Goal: Information Seeking & Learning: Learn about a topic

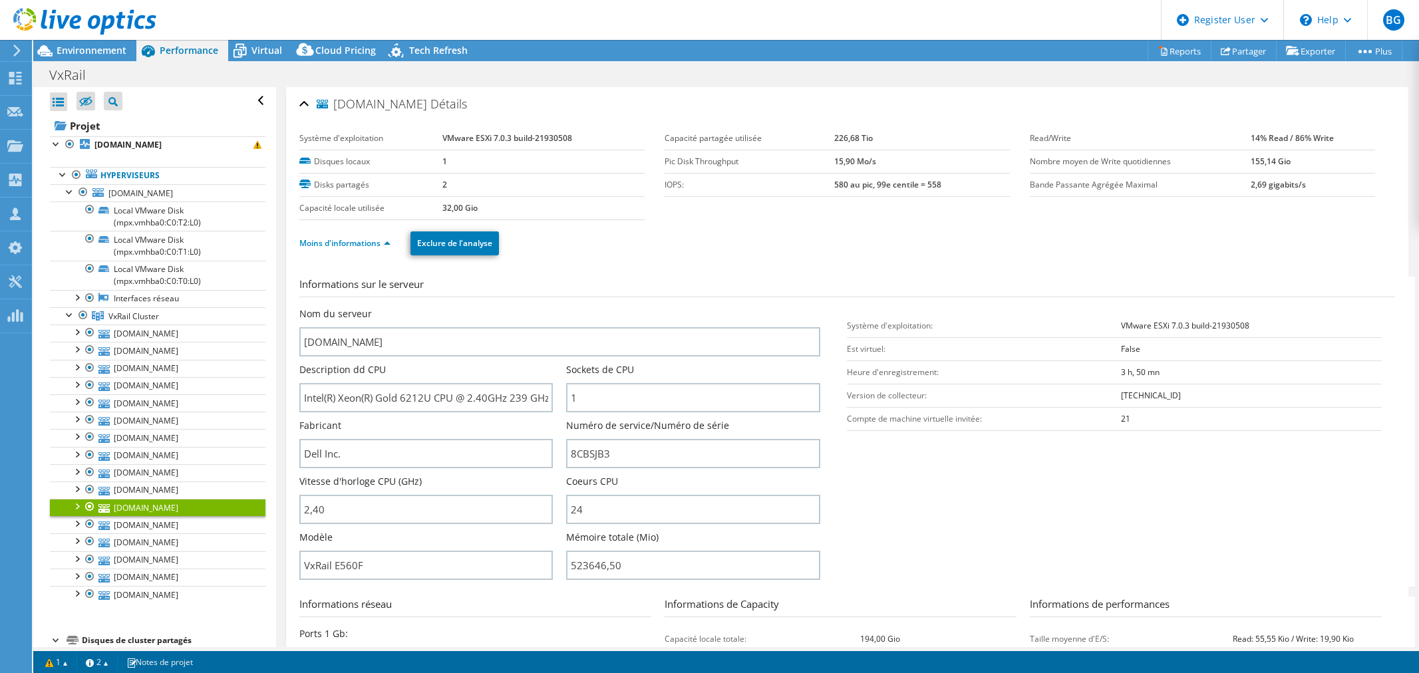
select select "USD"
click at [256, 55] on span "Virtual" at bounding box center [266, 50] width 31 height 13
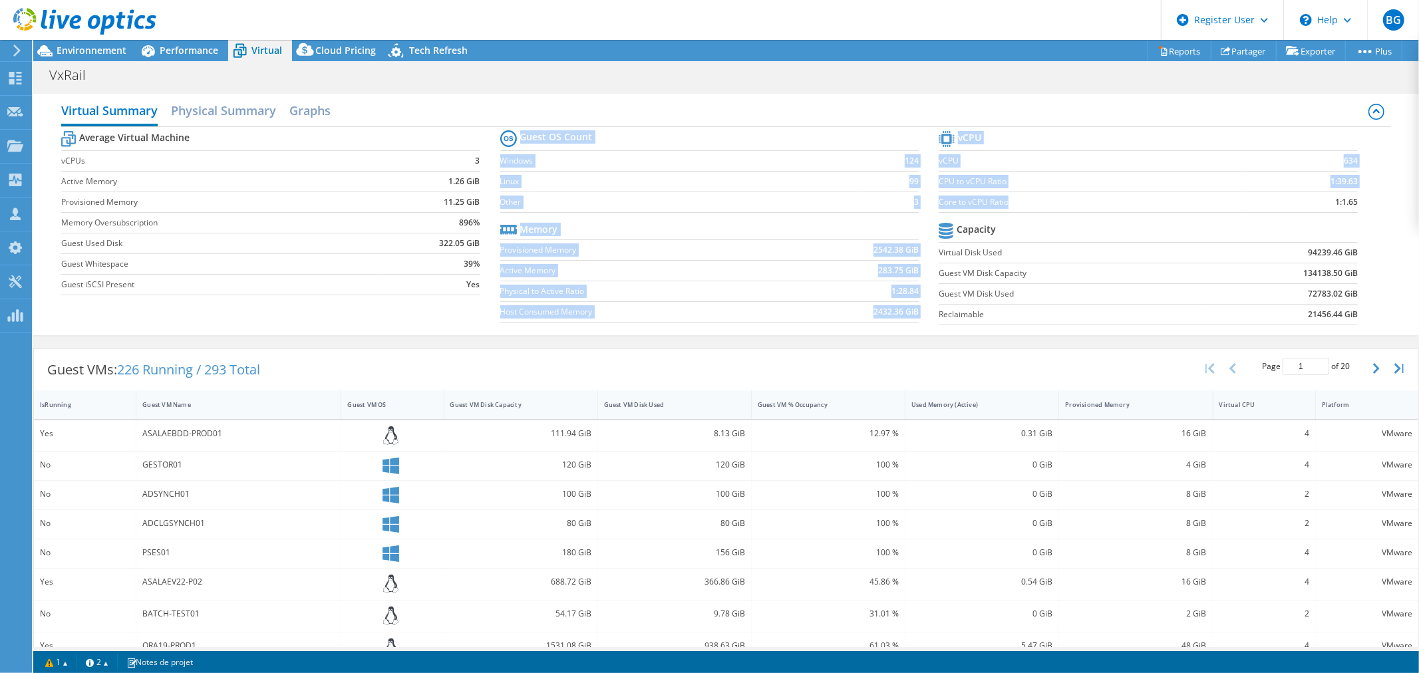
drag, startPoint x: 930, startPoint y: 201, endPoint x: 1091, endPoint y: 204, distance: 161.0
click at [1091, 204] on div "Average Virtual Machine vCPUs 3 Active Memory 1.26 GiB Provisioned Memory 11.25…" at bounding box center [726, 229] width 1331 height 205
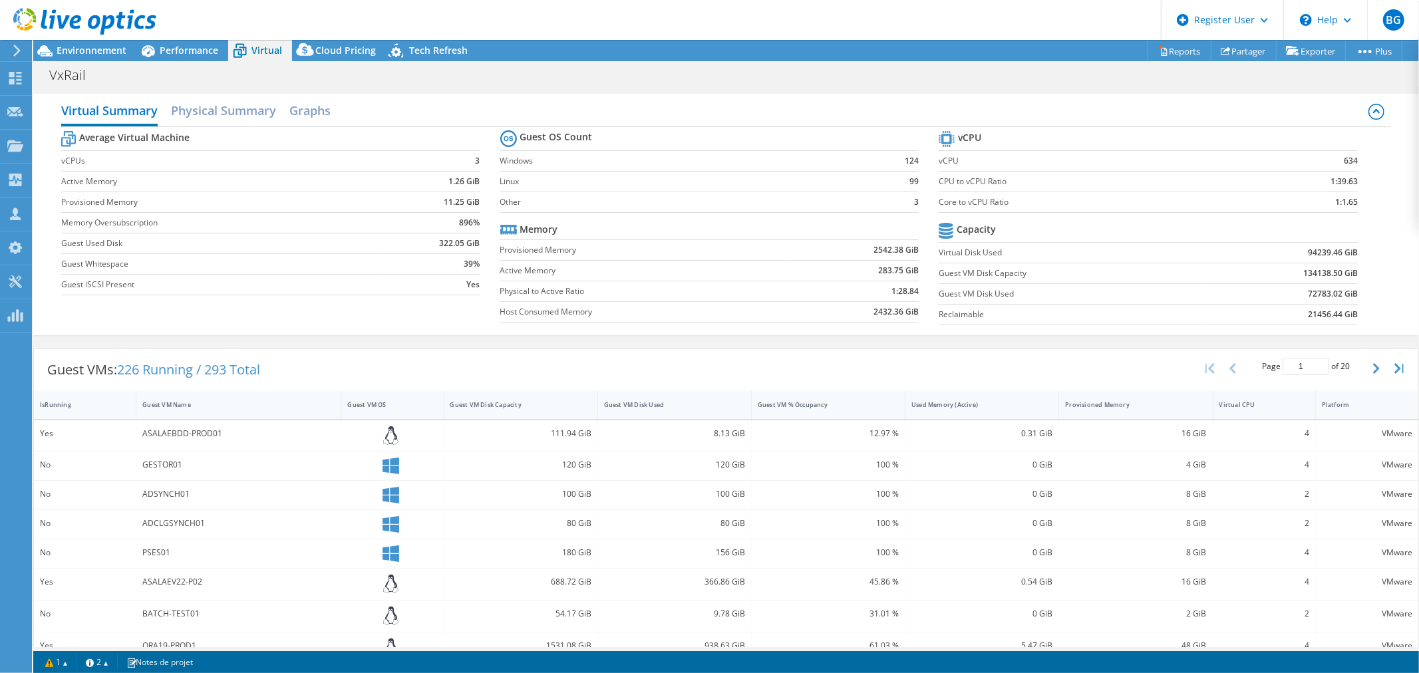
click at [1349, 206] on section "vCPU vCPU 634 CPU to vCPU Ratio 1:39.63 Core to vCPU Ratio 1:1.65 Capacity Virt…" at bounding box center [1158, 230] width 439 height 204
drag, startPoint x: 1349, startPoint y: 202, endPoint x: 935, endPoint y: 200, distance: 413.8
click at [939, 200] on section "vCPU vCPU 634 CPU to vCPU Ratio 1:39.63 Core to vCPU Ratio 1:1.65 Capacity Virt…" at bounding box center [1158, 230] width 439 height 204
click at [1060, 201] on label "Core to vCPU Ratio" at bounding box center [1093, 202] width 309 height 13
click at [80, 56] on span "Environnement" at bounding box center [92, 50] width 70 height 13
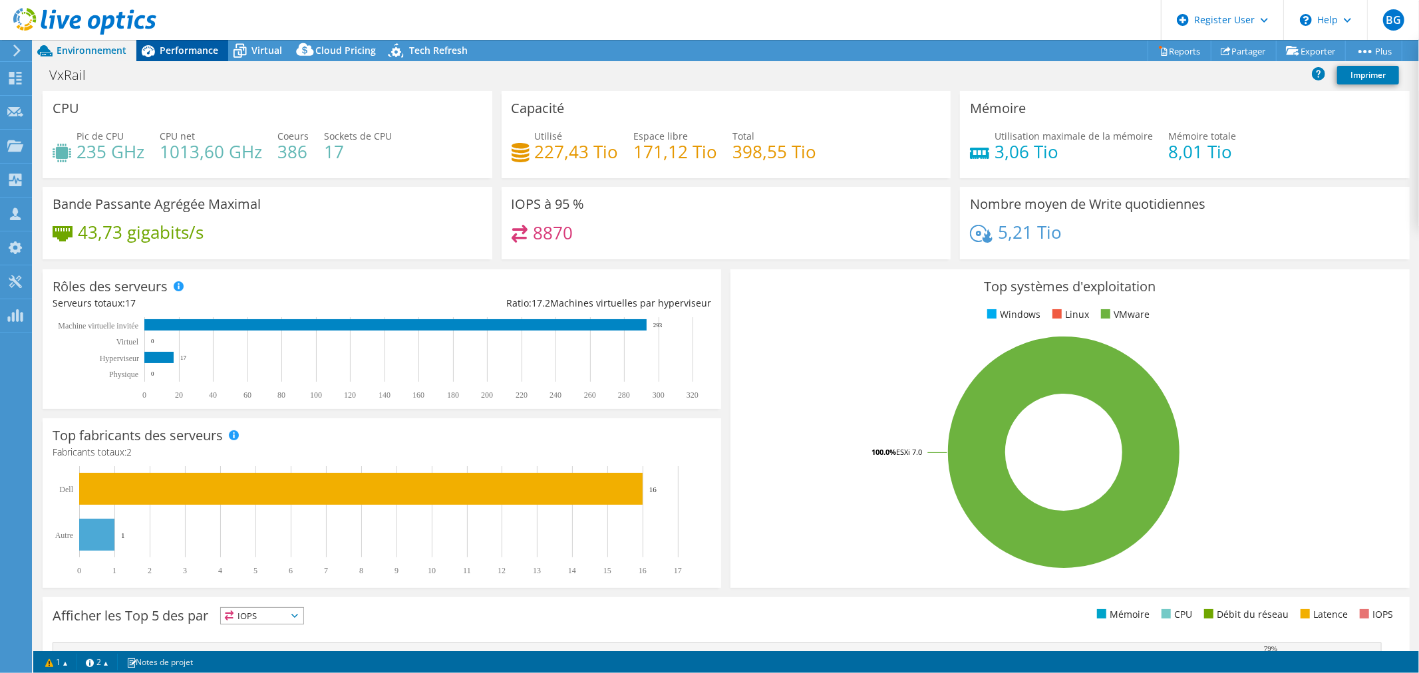
click at [170, 45] on span "Performance" at bounding box center [189, 50] width 59 height 13
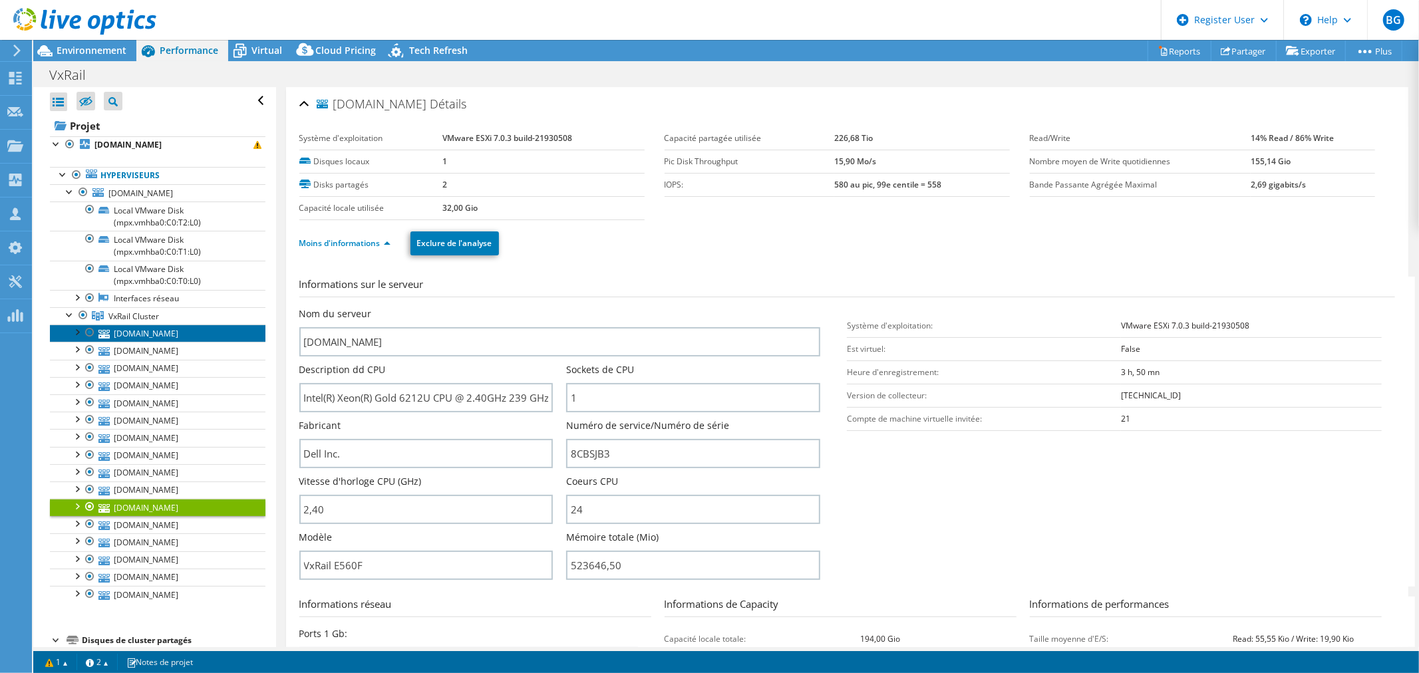
click at [162, 336] on link "[DOMAIN_NAME]" at bounding box center [158, 333] width 216 height 17
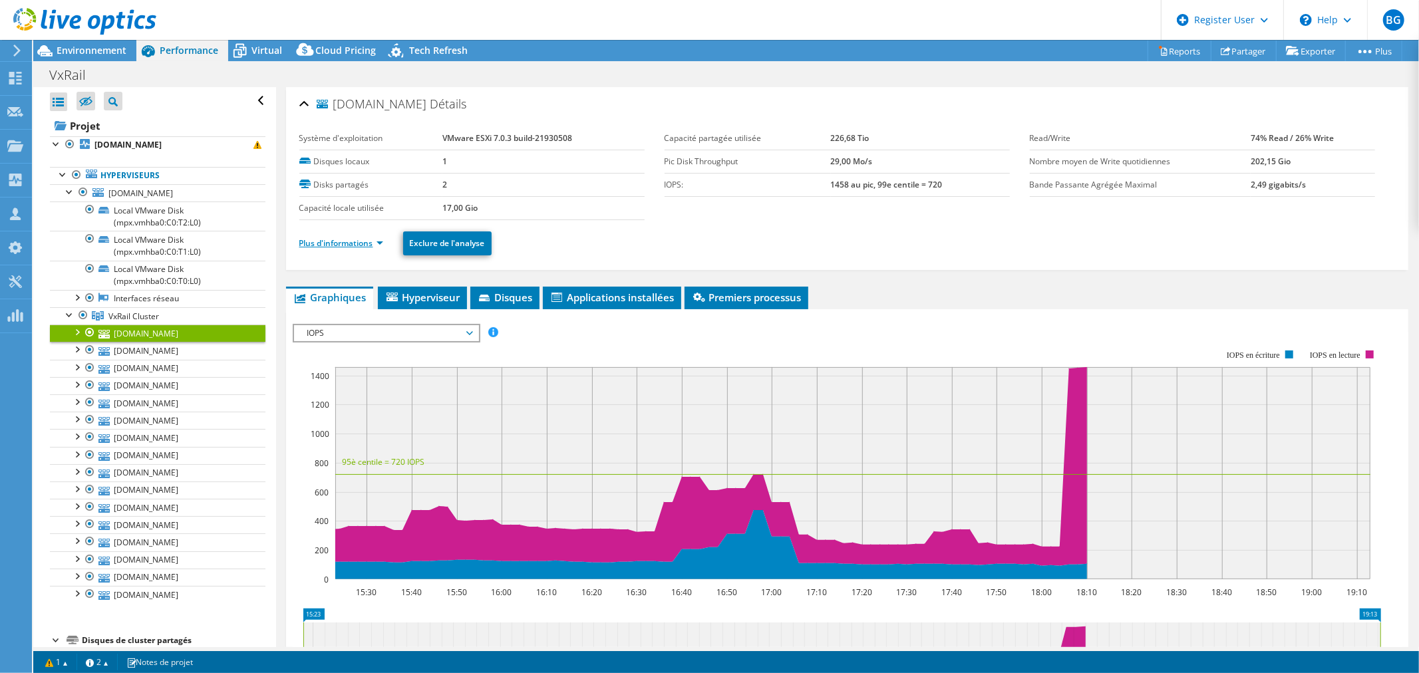
click at [323, 238] on link "Plus d'informations" at bounding box center [341, 243] width 84 height 11
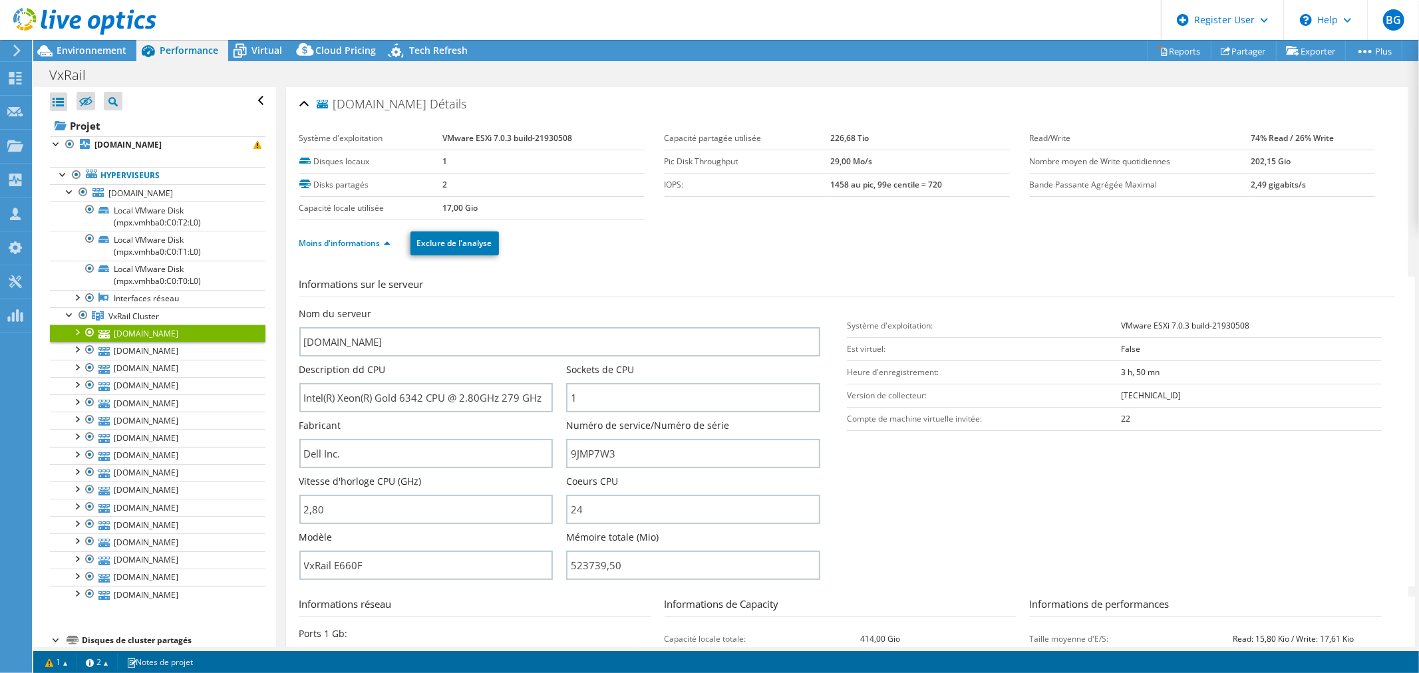
click at [90, 43] on div at bounding box center [78, 22] width 156 height 45
drag, startPoint x: 546, startPoint y: 398, endPoint x: 283, endPoint y: 404, distance: 262.2
click at [660, 447] on input "9JMP7W3" at bounding box center [693, 453] width 254 height 29
drag, startPoint x: 609, startPoint y: 509, endPoint x: 542, endPoint y: 511, distance: 67.9
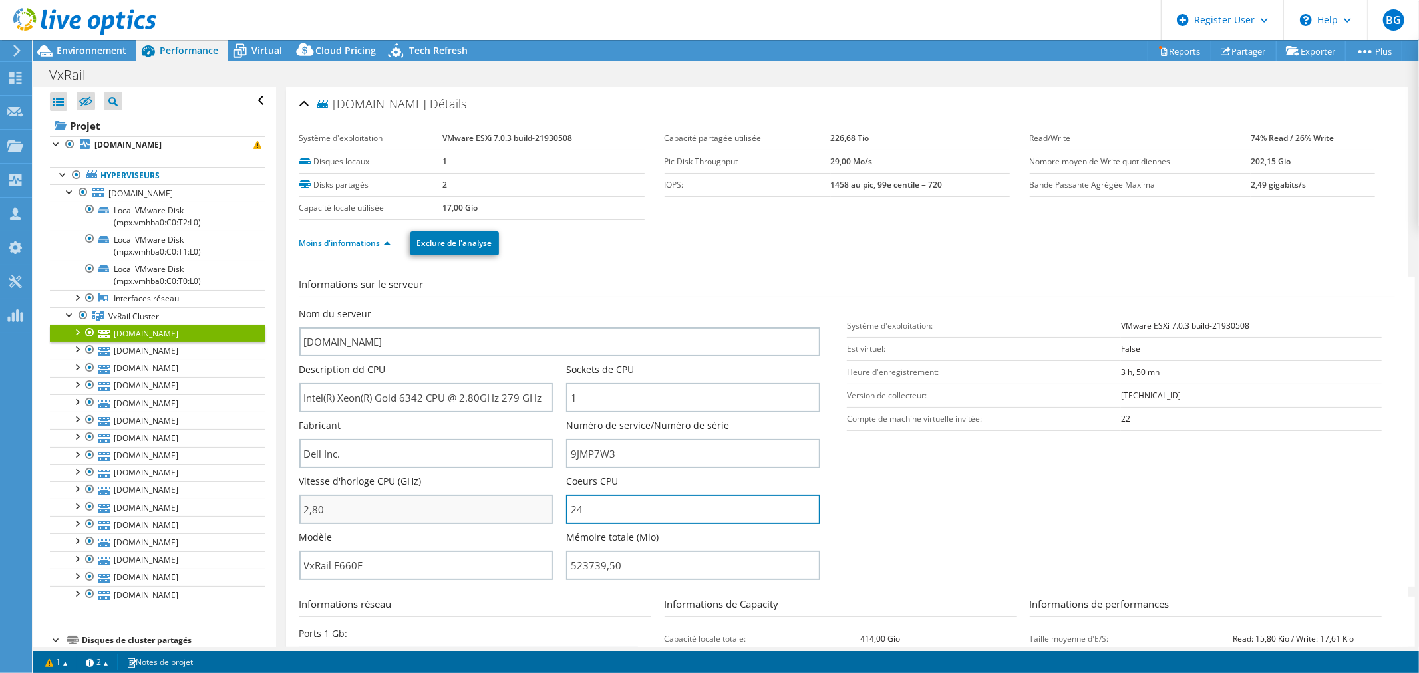
click at [542, 307] on div "Nom du serveur esx-vxrail09.cg86.fr Description dd CPU Intel(R) Xeon(R) Gold 63…" at bounding box center [566, 307] width 535 height 0
click at [617, 510] on input "24" at bounding box center [693, 509] width 254 height 29
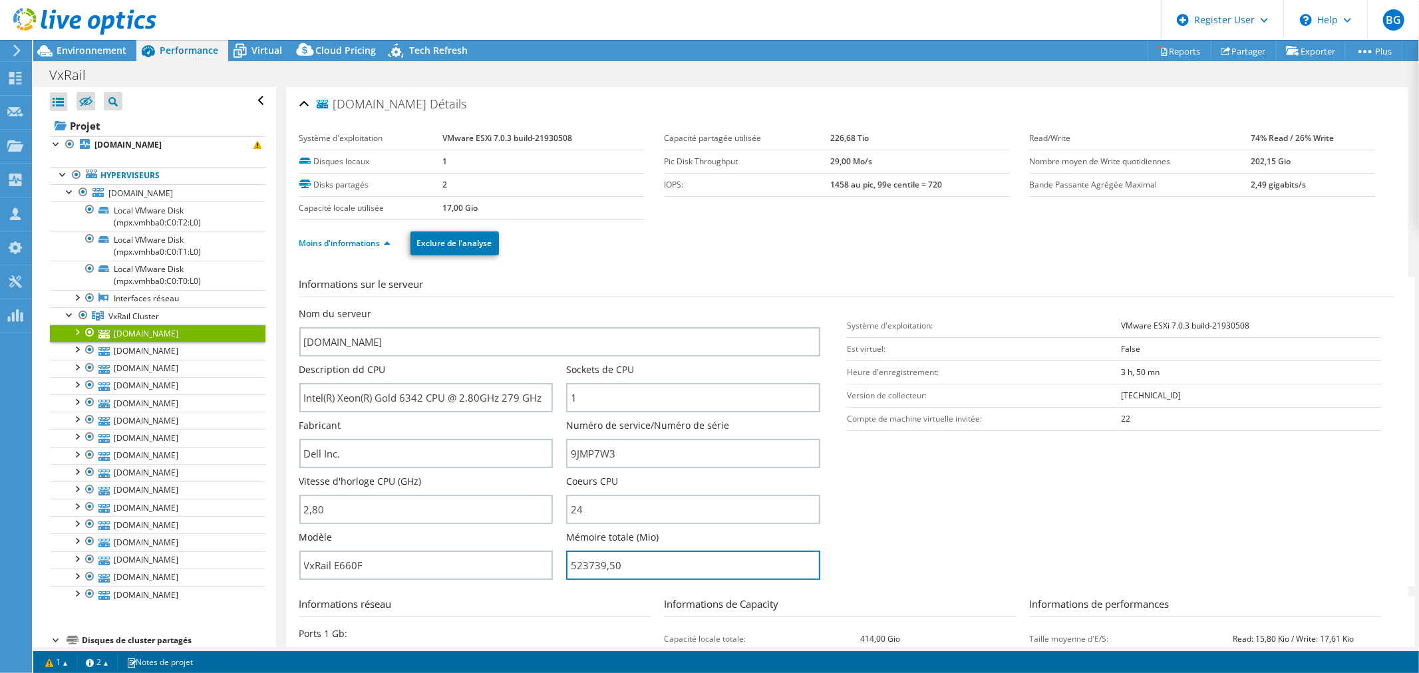
drag, startPoint x: 632, startPoint y: 560, endPoint x: 556, endPoint y: 563, distance: 75.9
click at [556, 307] on div "Nom du serveur esx-vxrail09.cg86.fr Description dd CPU Intel(R) Xeon(R) Gold 63…" at bounding box center [566, 307] width 535 height 0
click at [672, 564] on input "523739,50" at bounding box center [693, 565] width 254 height 29
type input "52373950"
click at [976, 548] on section "Informations sur le serveur Nom du serveur esx-vxrail09.cg86.fr Description dd …" at bounding box center [850, 432] width 1102 height 310
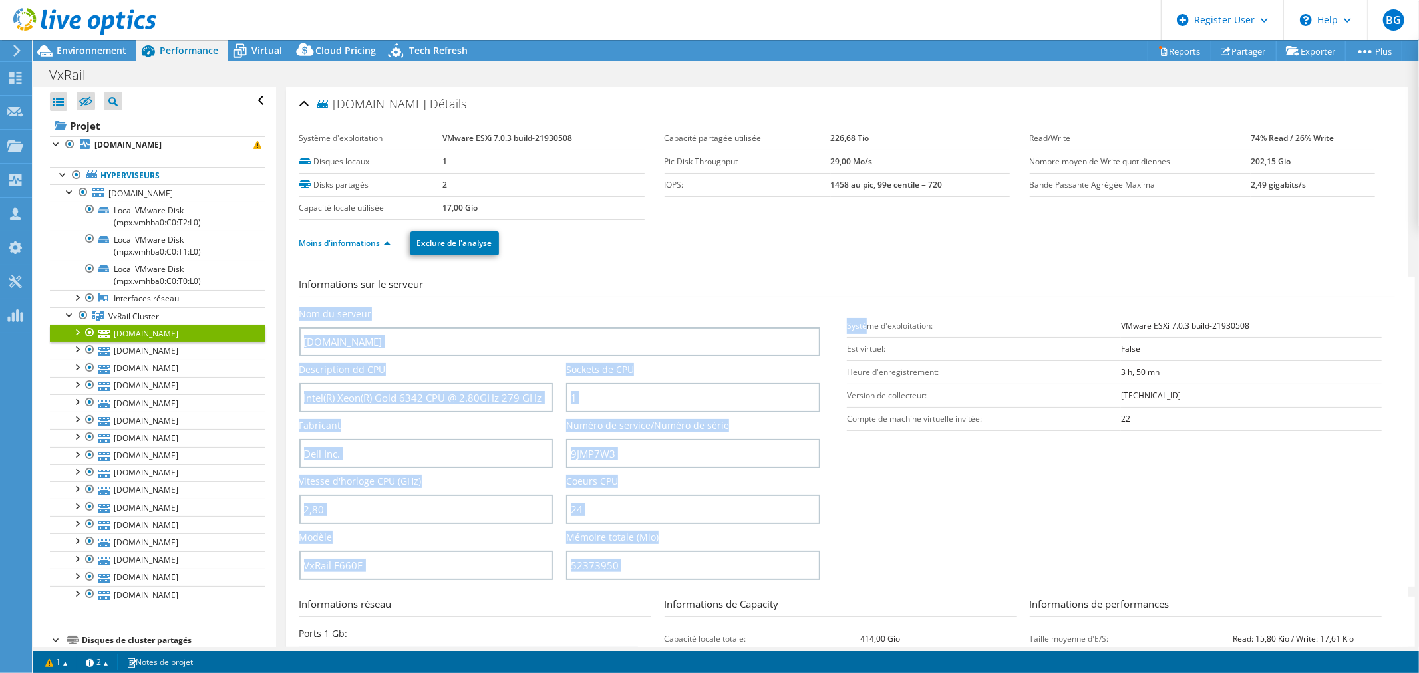
drag, startPoint x: 838, startPoint y: 322, endPoint x: 860, endPoint y: 327, distance: 22.6
click at [860, 327] on section "Informations sur le serveur Nom du serveur esx-vxrail09.cg86.fr Description dd …" at bounding box center [850, 432] width 1102 height 310
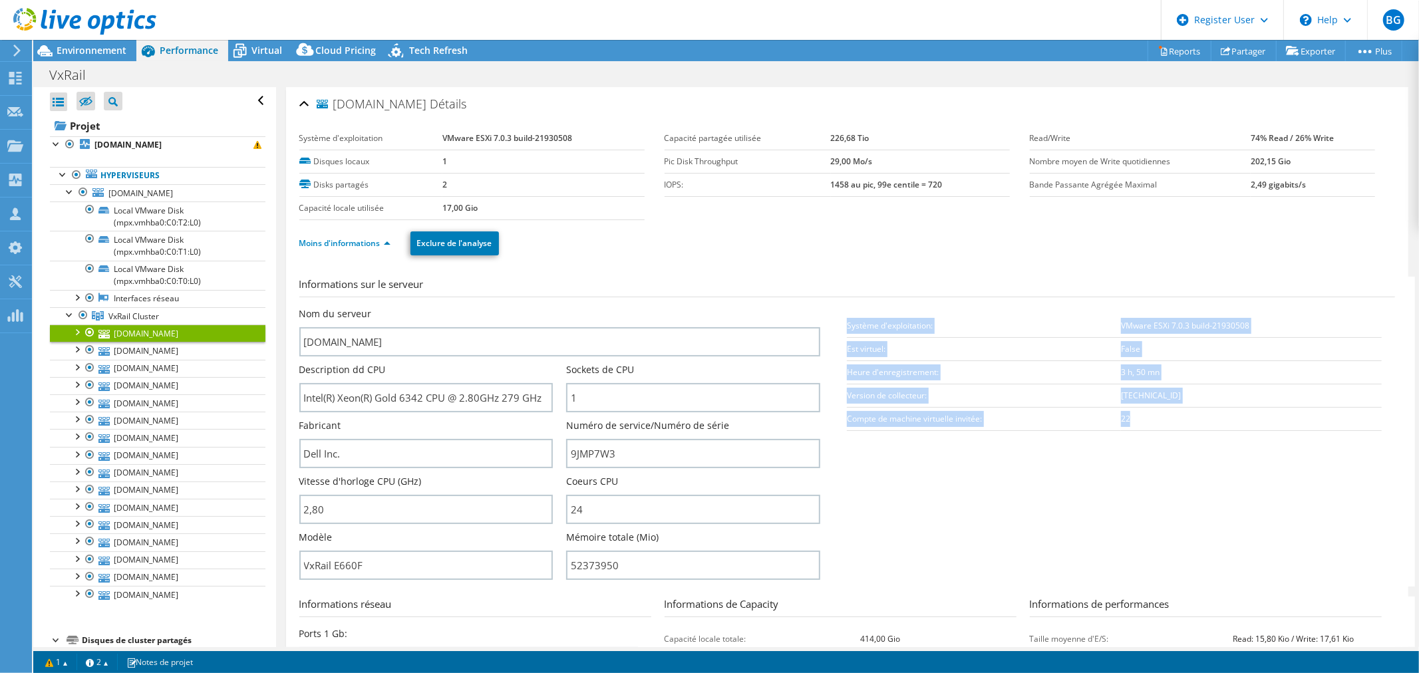
drag, startPoint x: 1140, startPoint y: 416, endPoint x: 842, endPoint y: 324, distance: 311.4
click at [847, 324] on tbody "Système d'exploitation: VMware ESXi 7.0.3 build-21930508 Est virtuel: False Heu…" at bounding box center [1114, 372] width 535 height 116
click at [1016, 325] on td "Système d'exploitation:" at bounding box center [984, 325] width 274 height 23
drag, startPoint x: 843, startPoint y: 327, endPoint x: 1142, endPoint y: 426, distance: 314.7
click at [1142, 426] on tbody "Système d'exploitation: VMware ESXi 7.0.3 build-21930508 Est virtuel: False Heu…" at bounding box center [1114, 372] width 535 height 116
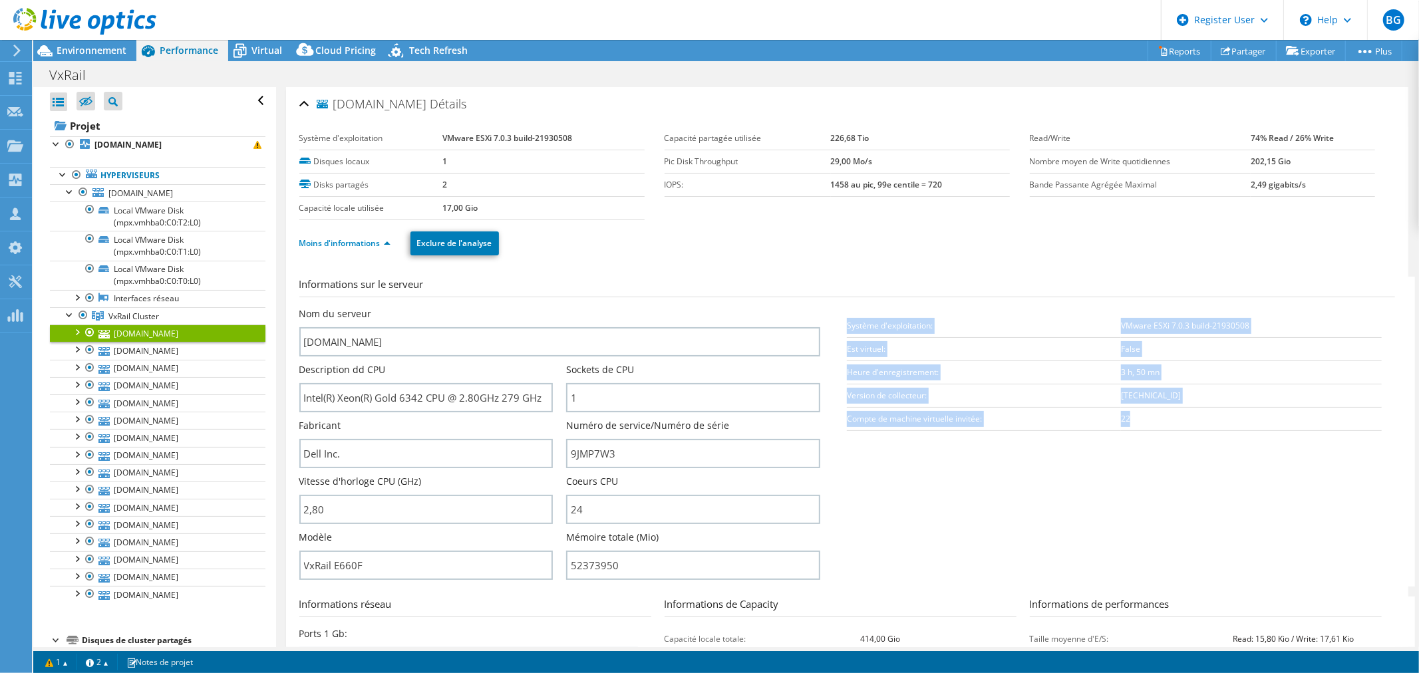
click at [1154, 422] on td "22" at bounding box center [1251, 418] width 261 height 23
drag, startPoint x: 1154, startPoint y: 422, endPoint x: 841, endPoint y: 326, distance: 327.2
click at [847, 326] on tbody "Système d'exploitation: VMware ESXi 7.0.3 build-21930508 Est virtuel: False Heu…" at bounding box center [1114, 372] width 535 height 116
click at [979, 328] on td "Système d'exploitation:" at bounding box center [984, 325] width 274 height 23
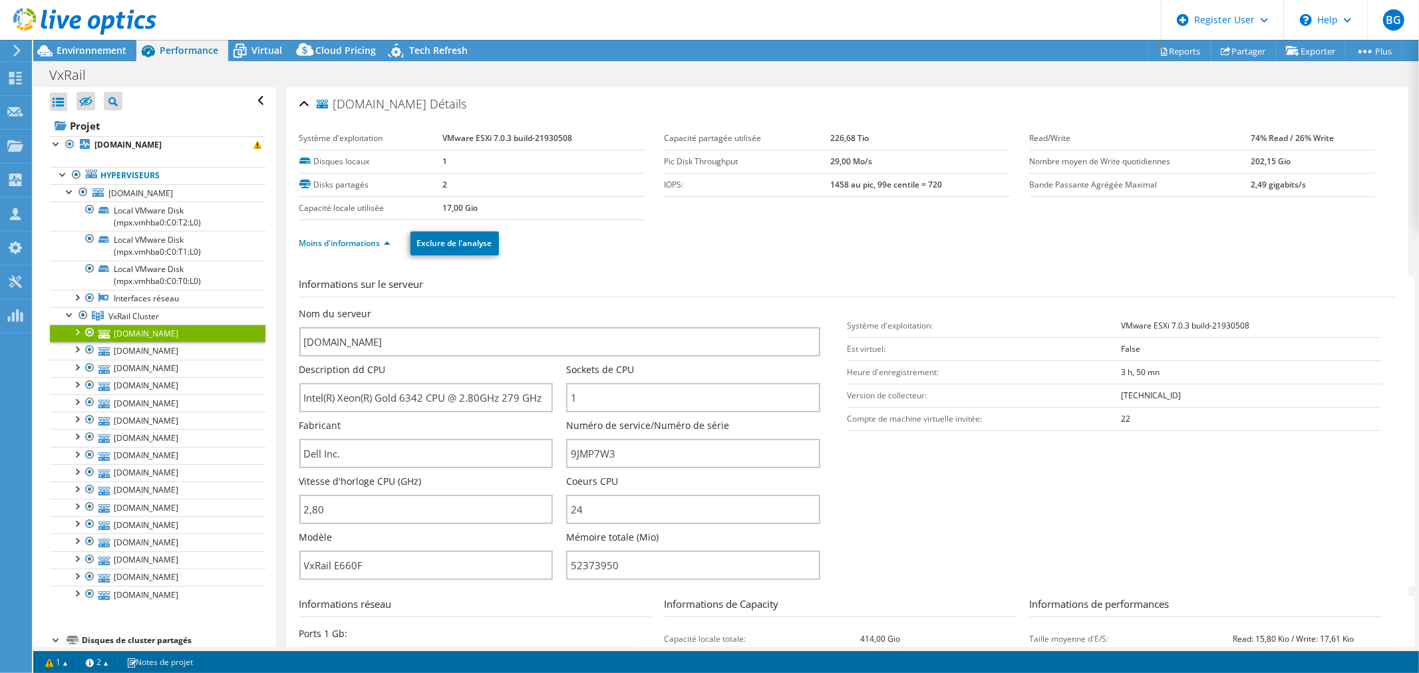
click at [847, 327] on td "Système d'exploitation:" at bounding box center [984, 325] width 274 height 23
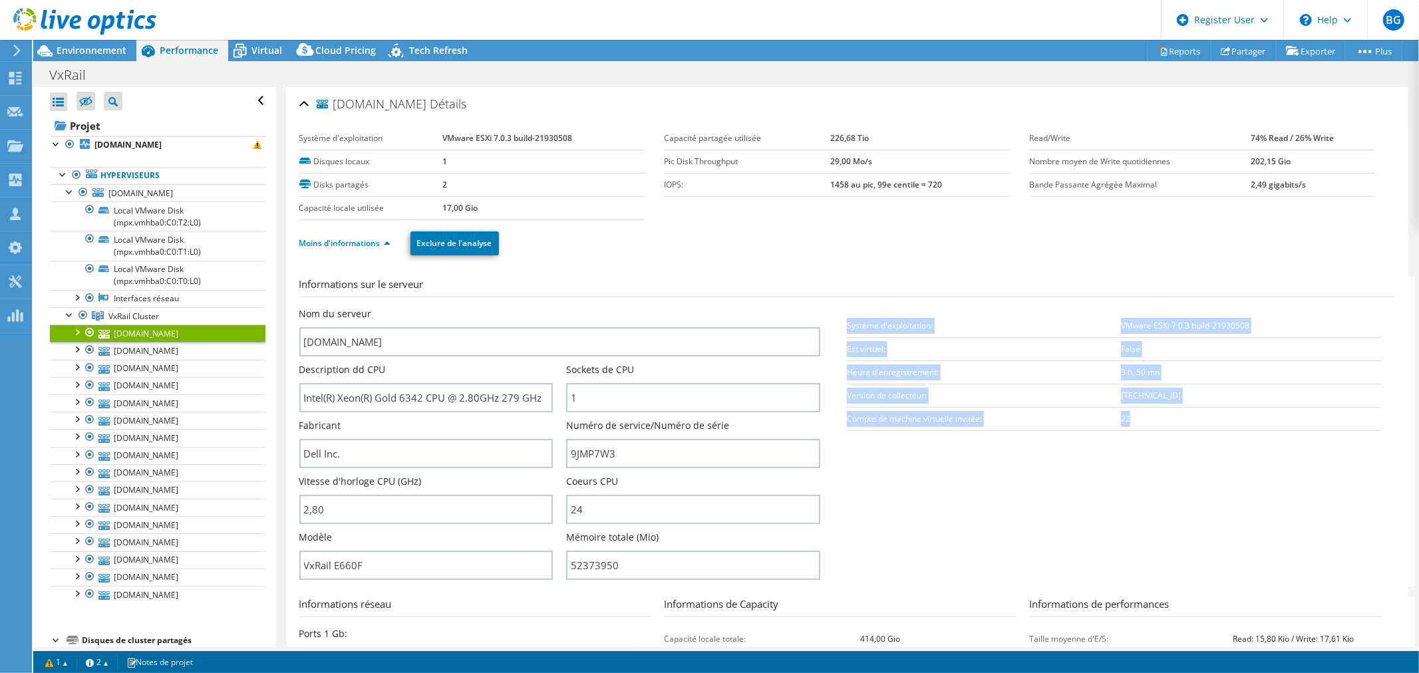
drag, startPoint x: 842, startPoint y: 327, endPoint x: 1138, endPoint y: 420, distance: 310.4
click at [1138, 420] on tbody "Système d'exploitation: VMware ESXi 7.0.3 build-21930508 Est virtuel: False Heu…" at bounding box center [1114, 372] width 535 height 116
click at [1138, 420] on td "22" at bounding box center [1251, 418] width 261 height 23
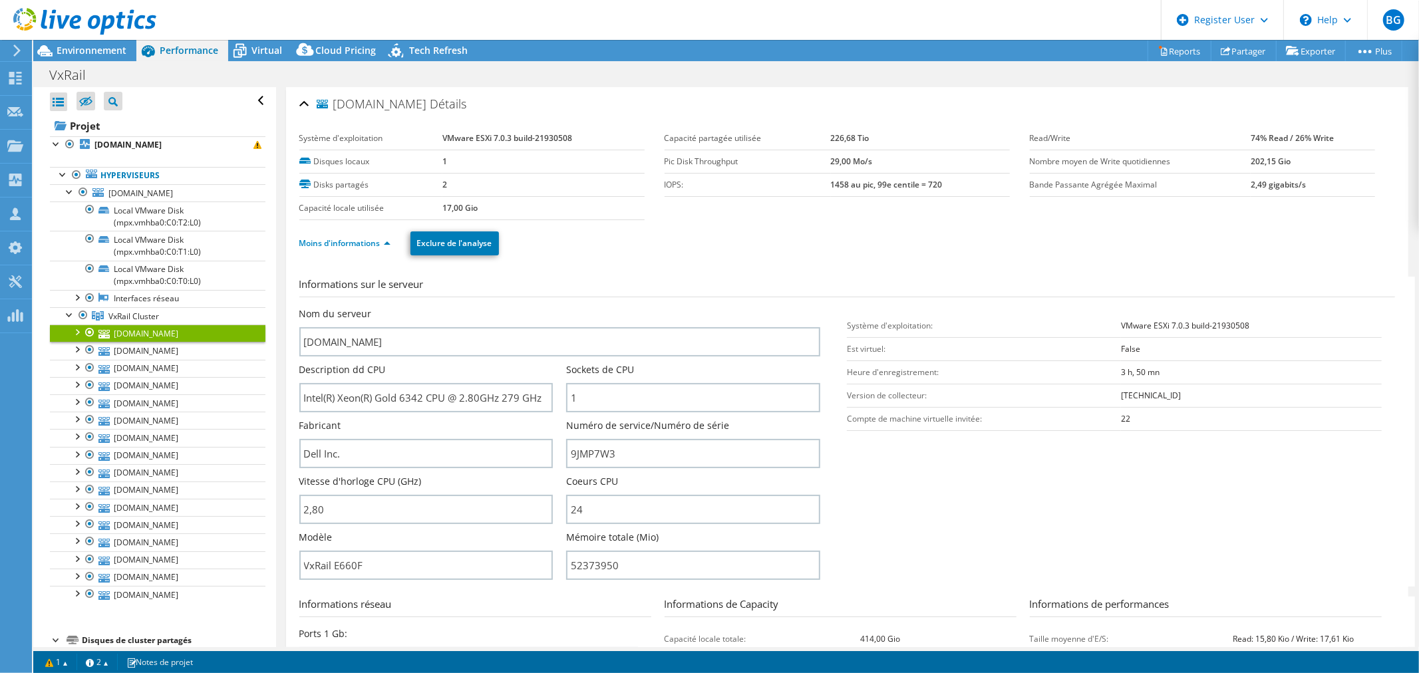
click at [921, 507] on section "Informations sur le serveur Nom du serveur esx-vxrail09.cg86.fr Description dd …" at bounding box center [850, 432] width 1102 height 310
click at [69, 315] on div at bounding box center [69, 313] width 13 height 13
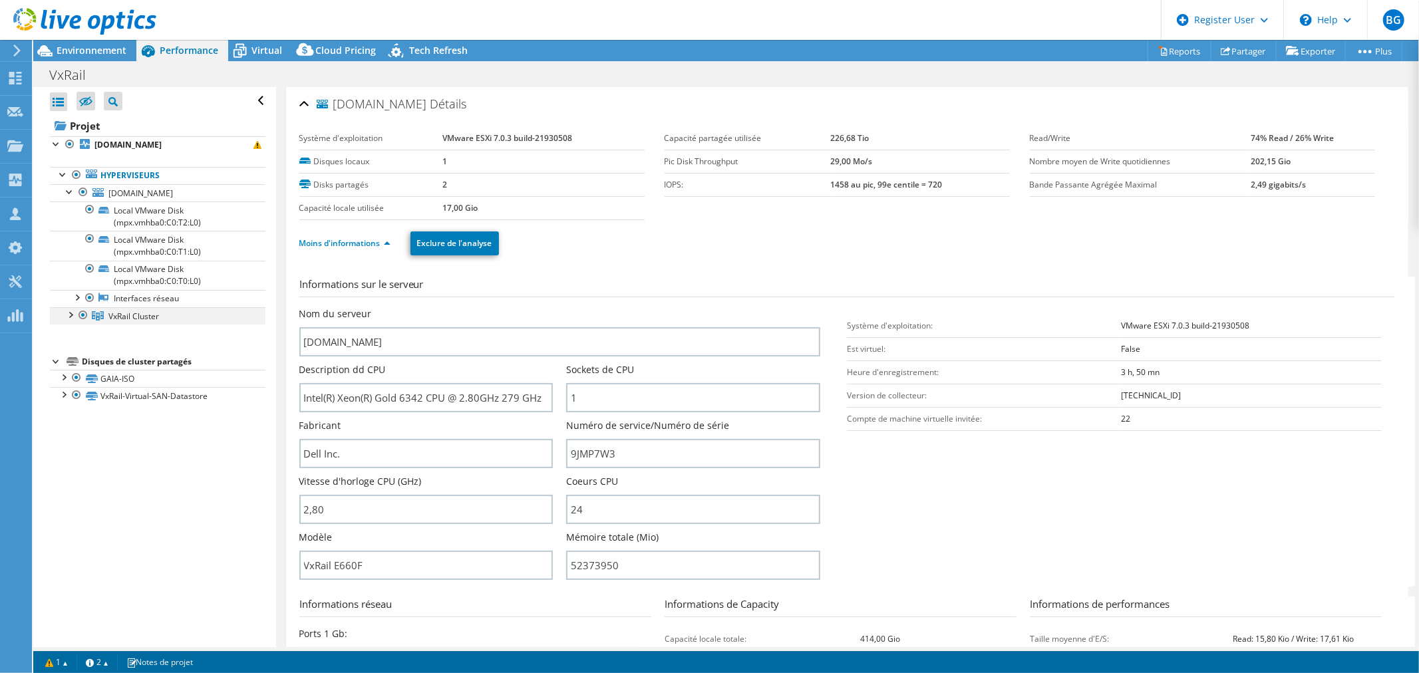
click at [69, 315] on div at bounding box center [69, 313] width 13 height 13
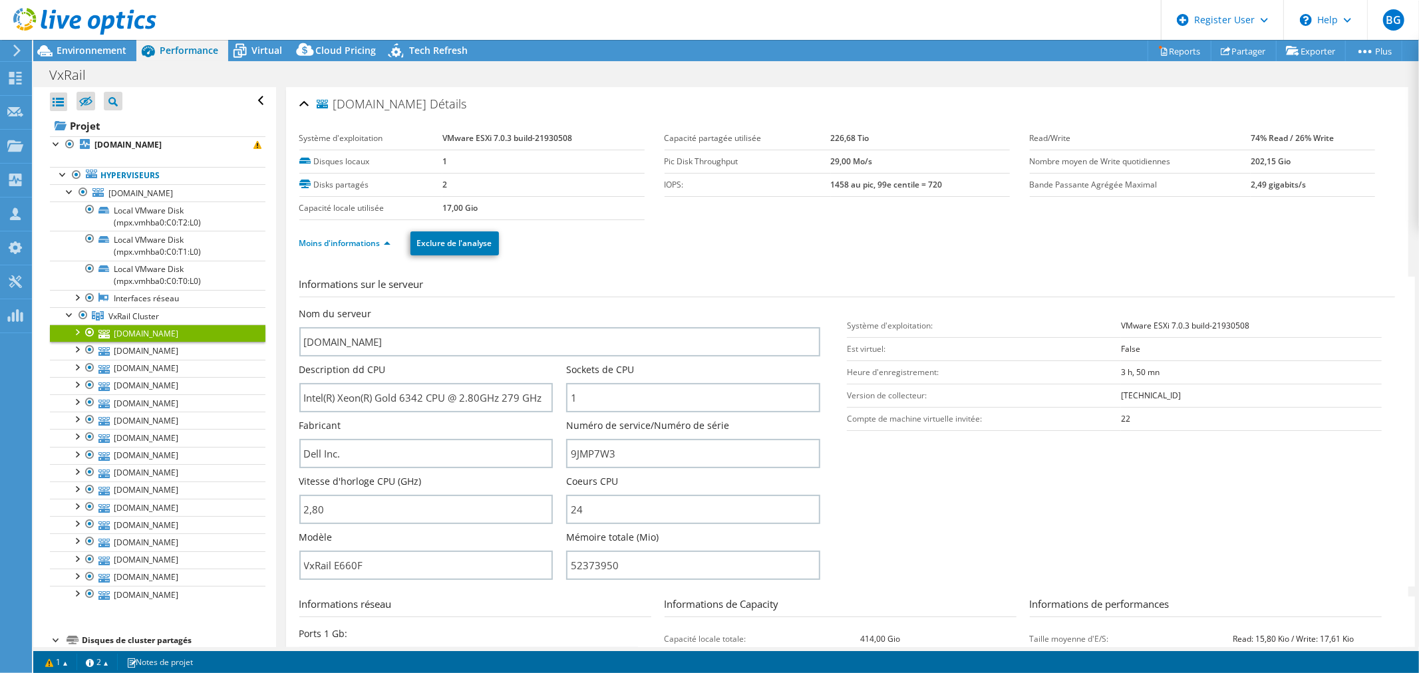
click at [860, 420] on td "Compte de machine virtuelle invitée:" at bounding box center [984, 418] width 274 height 23
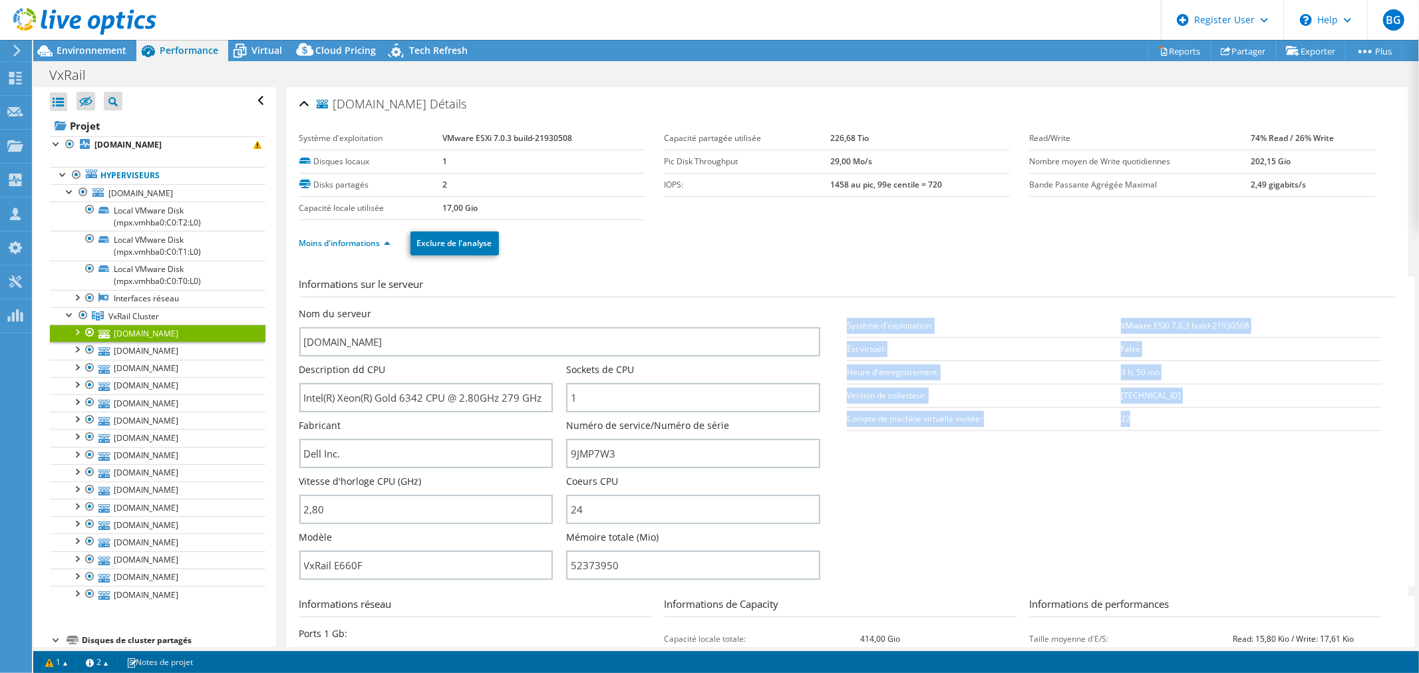
drag, startPoint x: 1133, startPoint y: 417, endPoint x: 843, endPoint y: 317, distance: 306.7
click at [847, 317] on tbody "Système d'exploitation: VMware ESXi 7.0.3 build-21930508 Est virtuel: False Heu…" at bounding box center [1114, 372] width 535 height 116
click at [1021, 327] on td "Système d'exploitation:" at bounding box center [984, 325] width 274 height 23
drag, startPoint x: 842, startPoint y: 322, endPoint x: 1132, endPoint y: 424, distance: 307.4
click at [1132, 424] on tbody "Système d'exploitation: VMware ESXi 7.0.3 build-21930508 Est virtuel: False Heu…" at bounding box center [1114, 372] width 535 height 116
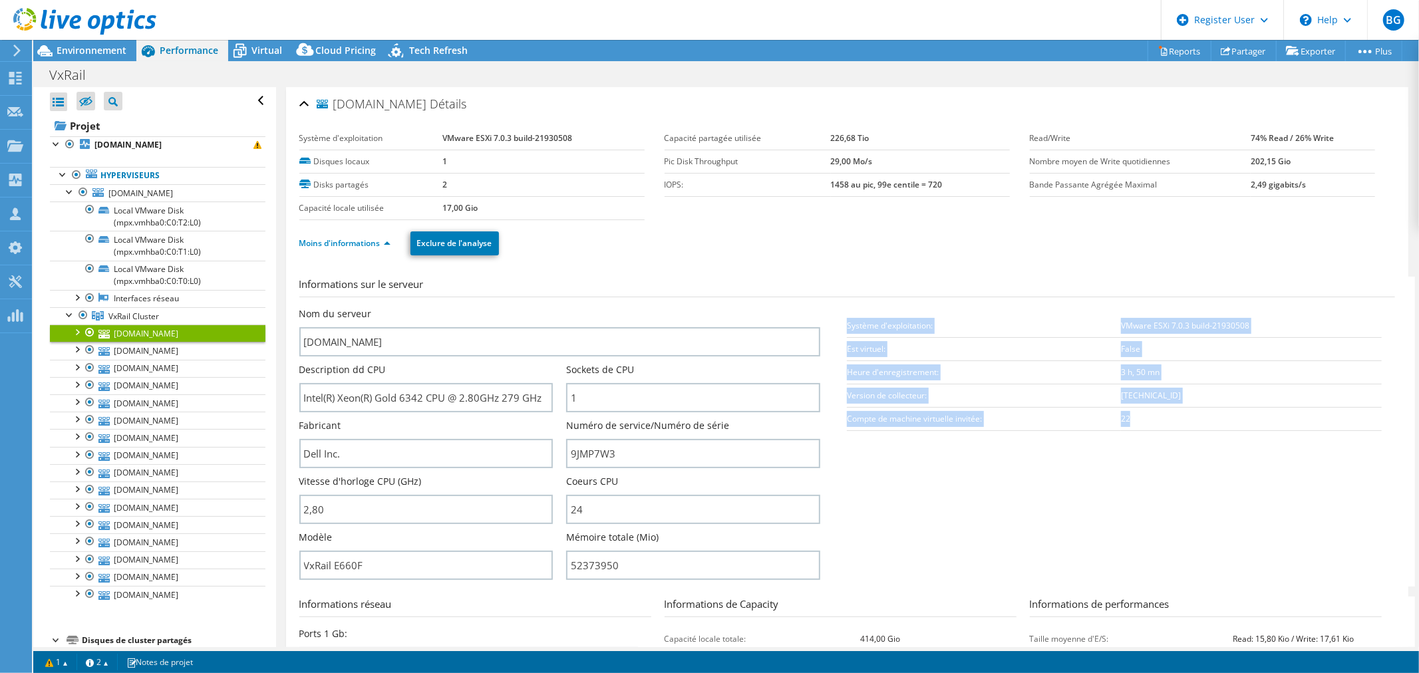
click at [1159, 424] on td "22" at bounding box center [1251, 418] width 261 height 23
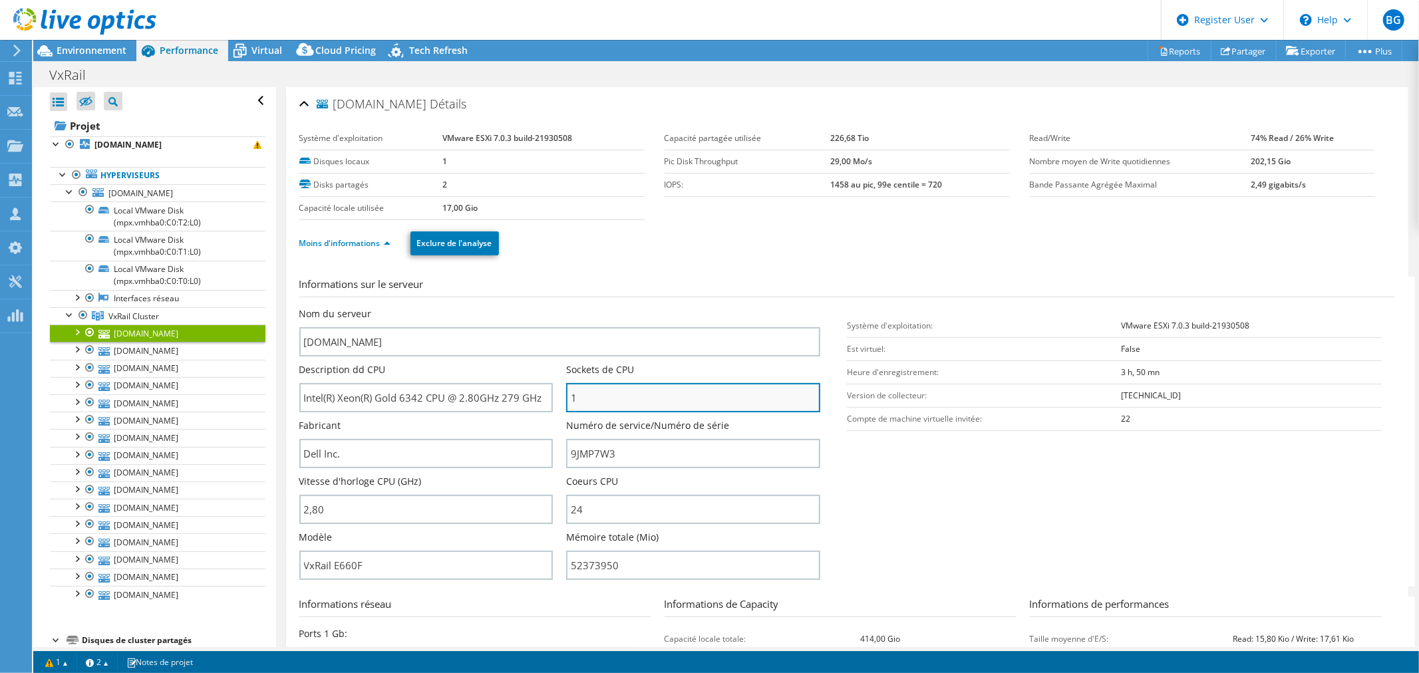
click at [660, 407] on input "1" at bounding box center [693, 397] width 254 height 29
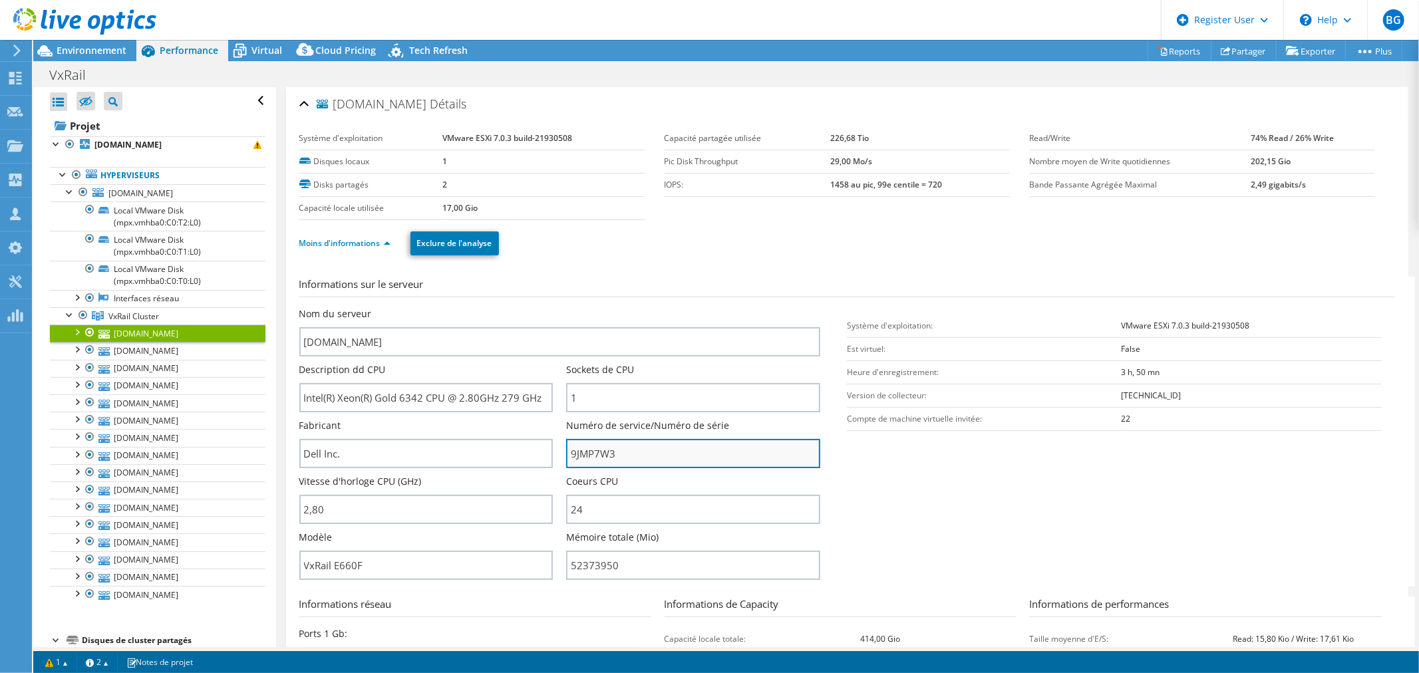
click at [643, 454] on input "9JMP7W3" at bounding box center [693, 453] width 254 height 29
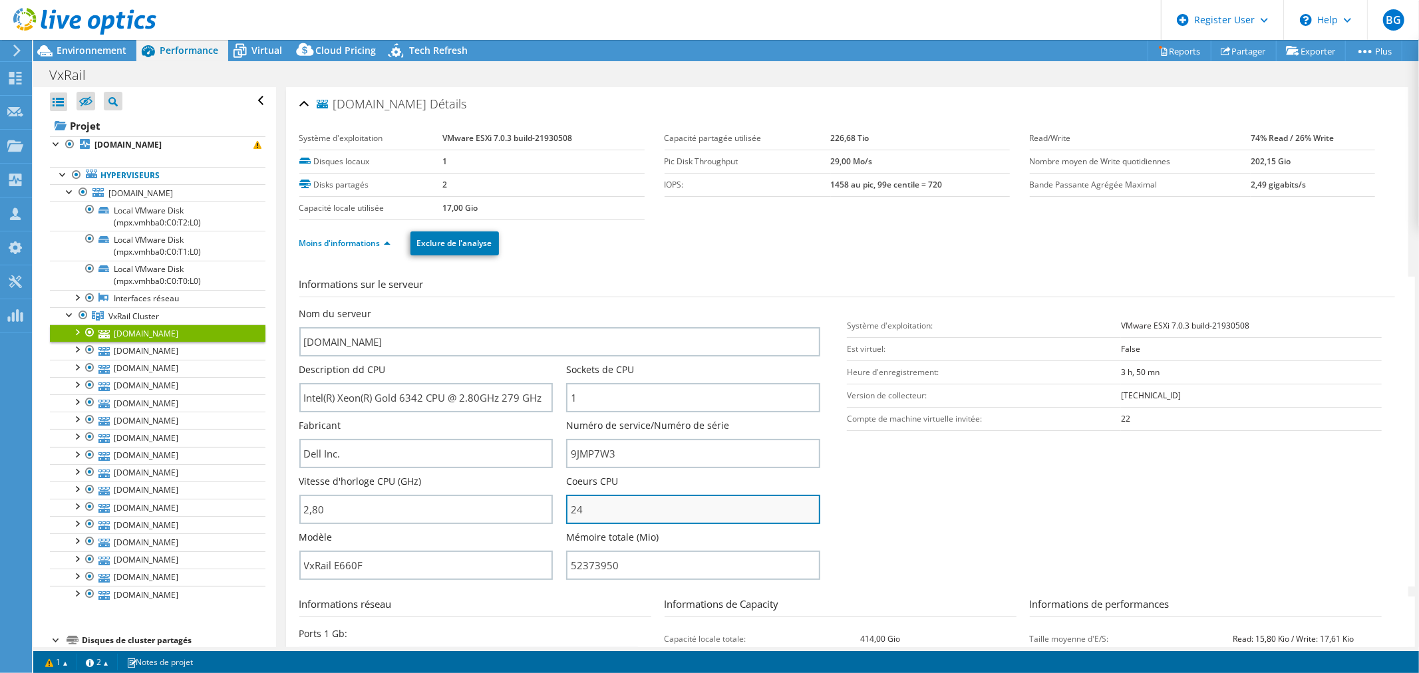
click at [617, 511] on input "24" at bounding box center [693, 509] width 254 height 29
click at [939, 504] on section "Informations sur le serveur Nom du serveur esx-vxrail09.cg86.fr Description dd …" at bounding box center [850, 432] width 1102 height 310
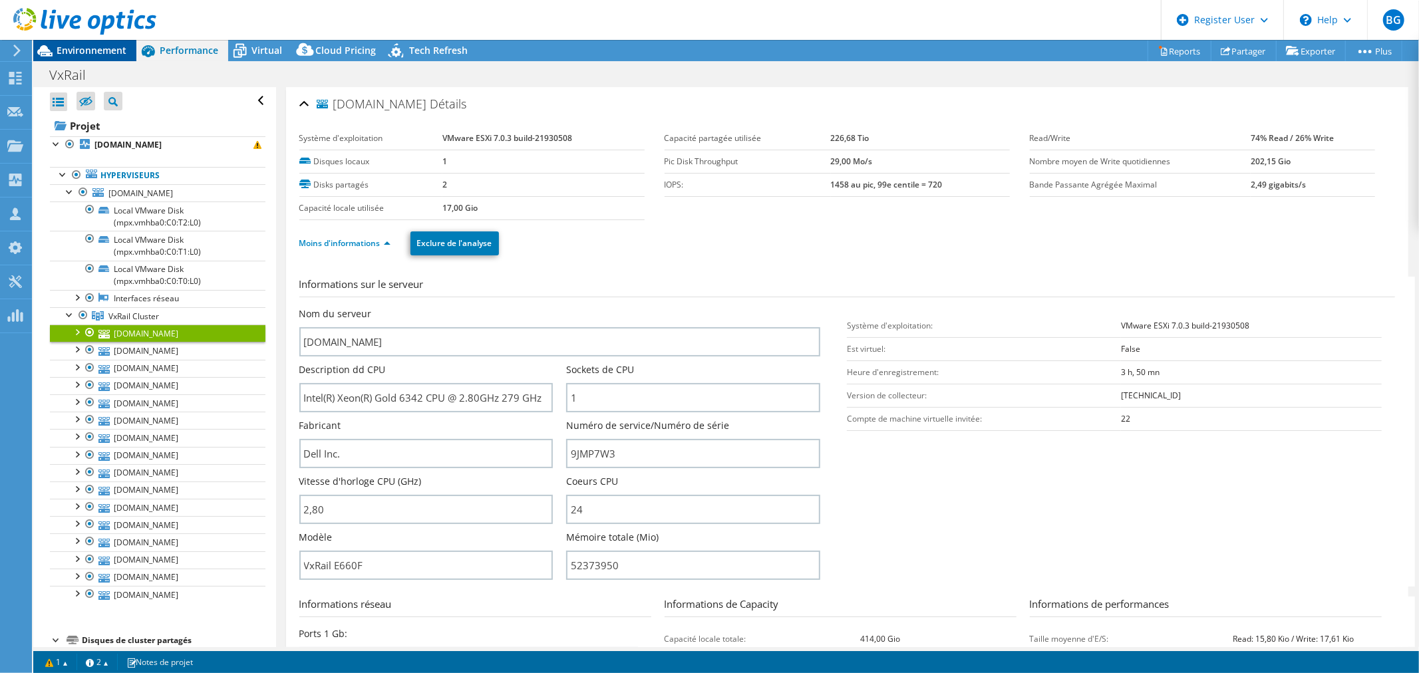
click at [120, 51] on span "Environnement" at bounding box center [92, 50] width 70 height 13
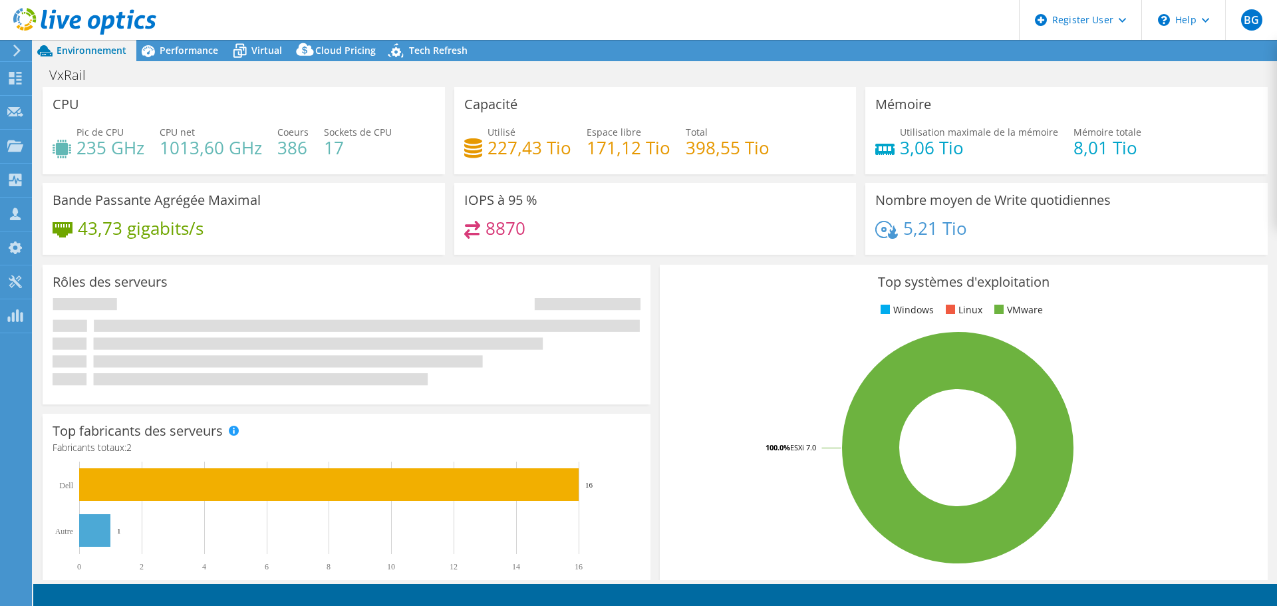
select select "USD"
